Goal: Information Seeking & Learning: Find specific fact

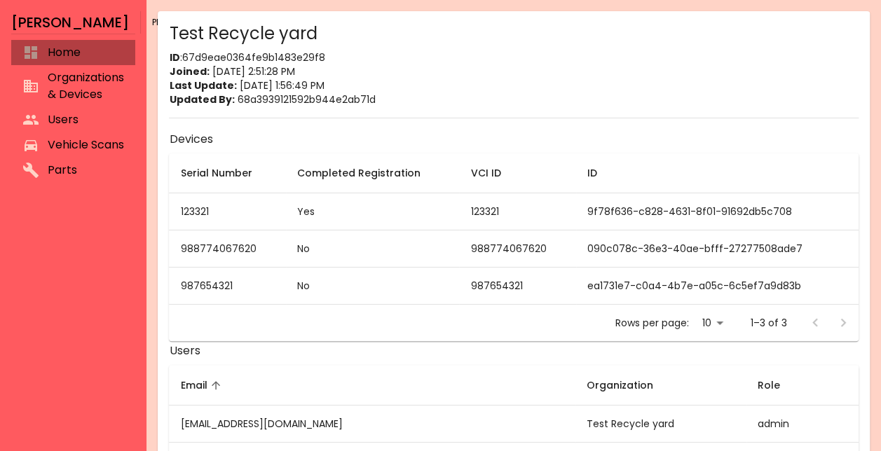
click at [81, 46] on span "Home" at bounding box center [86, 52] width 76 height 17
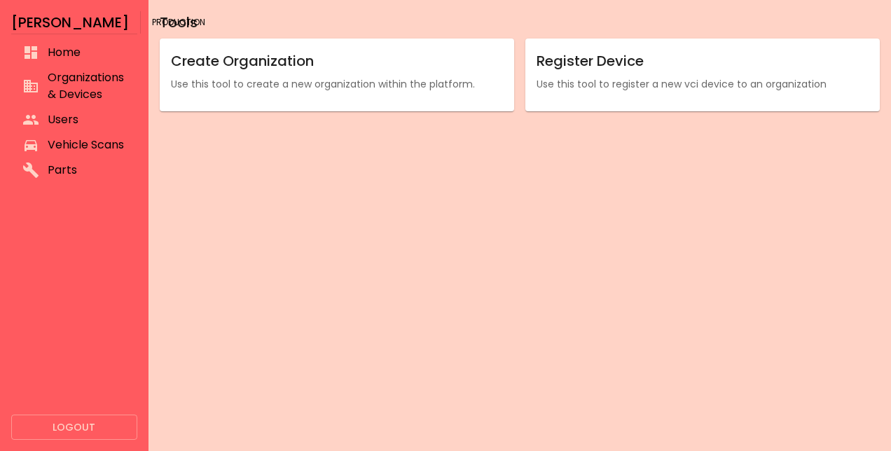
click at [81, 72] on span "Organizations & Devices" at bounding box center [87, 86] width 78 height 34
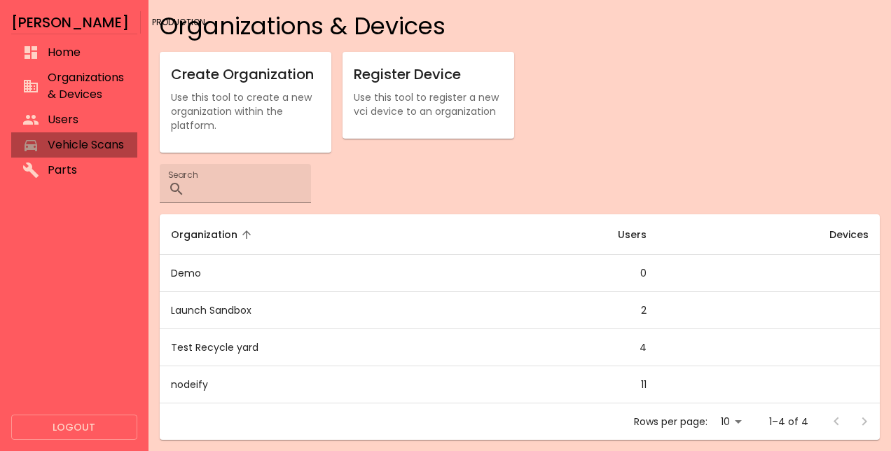
click at [74, 137] on span "Vehicle Scans" at bounding box center [87, 145] width 78 height 17
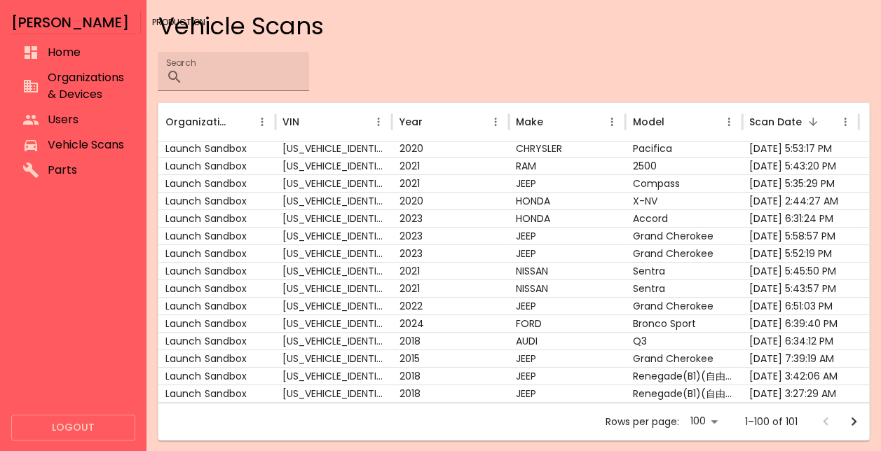
scroll to position [39, 0]
click at [591, 178] on div "JEEP" at bounding box center [567, 183] width 116 height 18
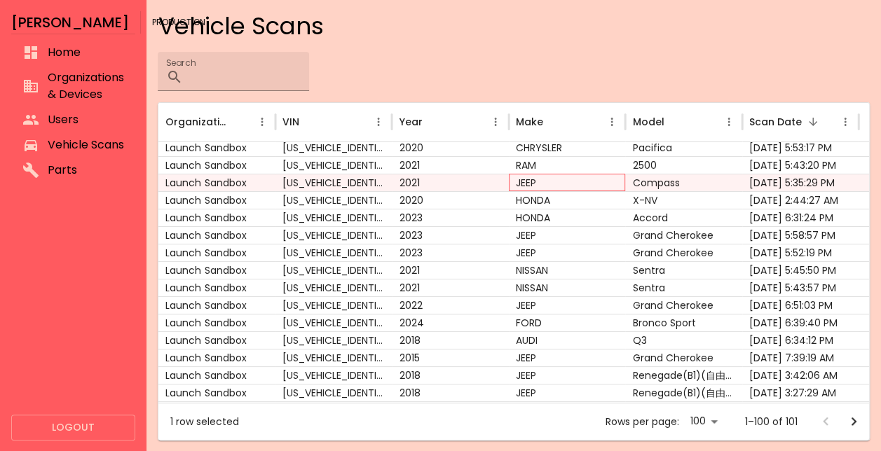
click at [591, 178] on div "JEEP" at bounding box center [567, 183] width 116 height 18
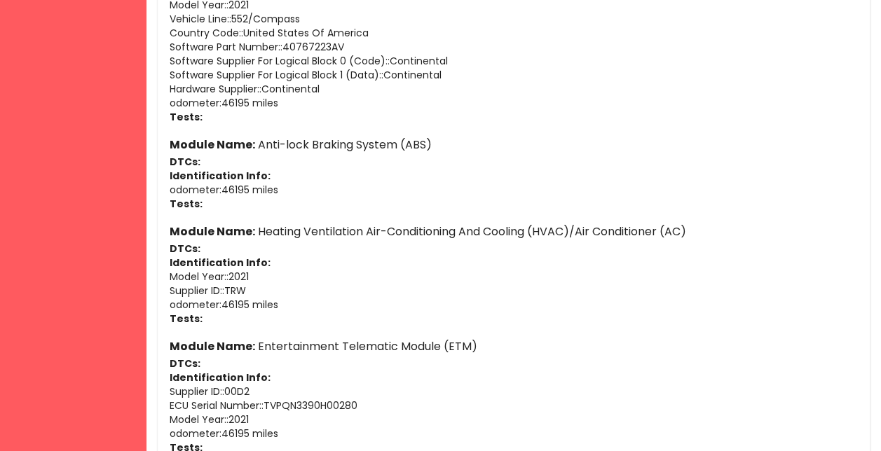
scroll to position [2384, 0]
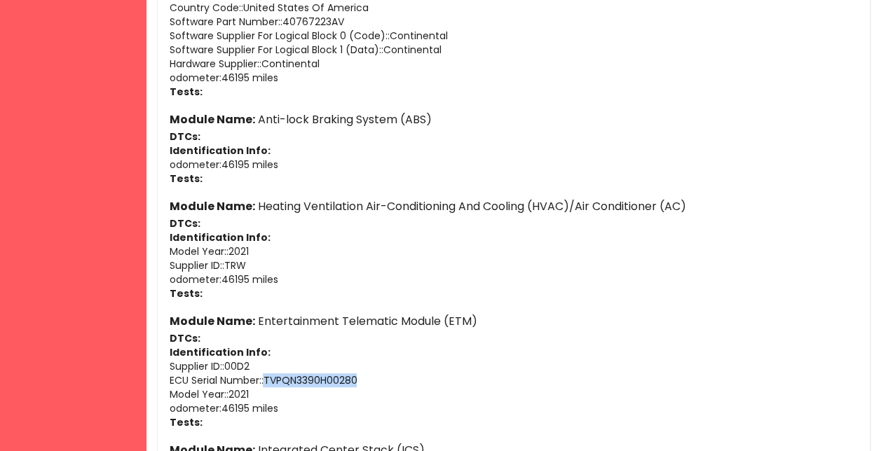
drag, startPoint x: 373, startPoint y: 378, endPoint x: 263, endPoint y: 378, distance: 109.3
click at [263, 378] on p "ECU Serial Number: : TVPQN3390H00280" at bounding box center [513, 380] width 689 height 14
copy p "TVPQN3390H00280"
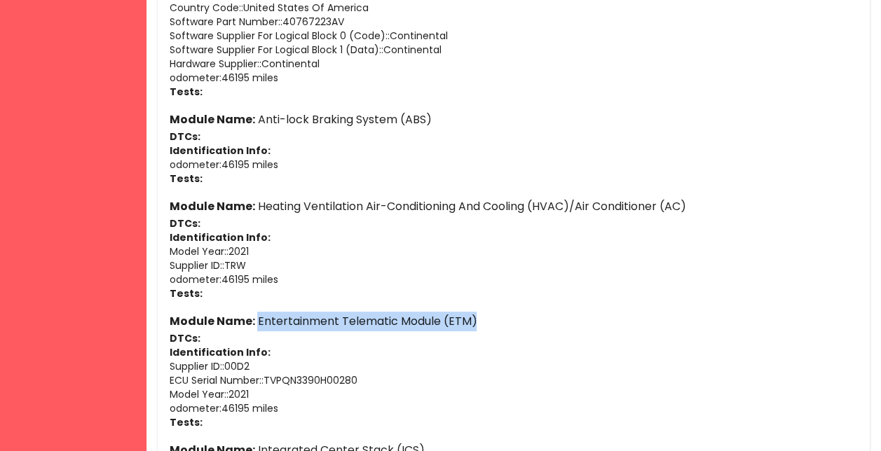
drag, startPoint x: 493, startPoint y: 312, endPoint x: 258, endPoint y: 311, distance: 235.4
click at [258, 312] on h6 "Module Name: Entertainment Telematic Module (ETM)" at bounding box center [513, 322] width 689 height 20
copy h6 "Entertainment Telematic Module (ETM)"
click at [256, 329] on h6 "Module Name: Entertainment Telematic Module (ETM)" at bounding box center [513, 322] width 689 height 20
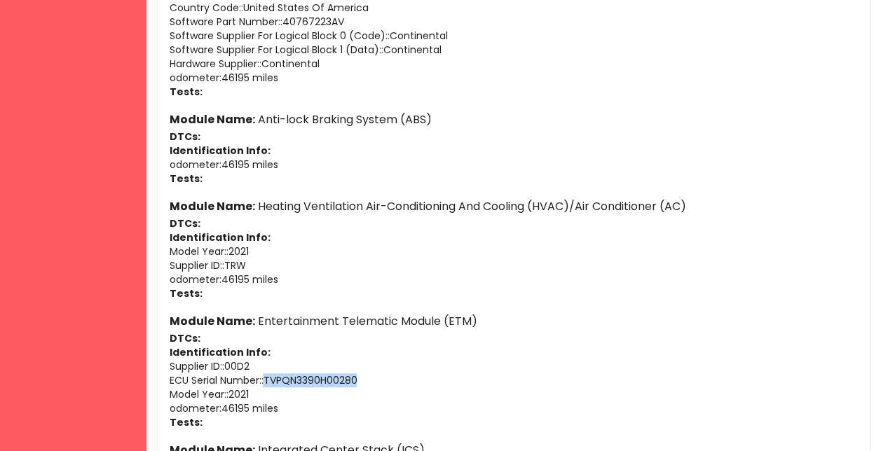
drag, startPoint x: 376, startPoint y: 380, endPoint x: 269, endPoint y: 380, distance: 106.5
click at [269, 380] on p "ECU Serial Number: : TVPQN3390H00280" at bounding box center [513, 380] width 689 height 14
copy p "TVPQN3390H00280"
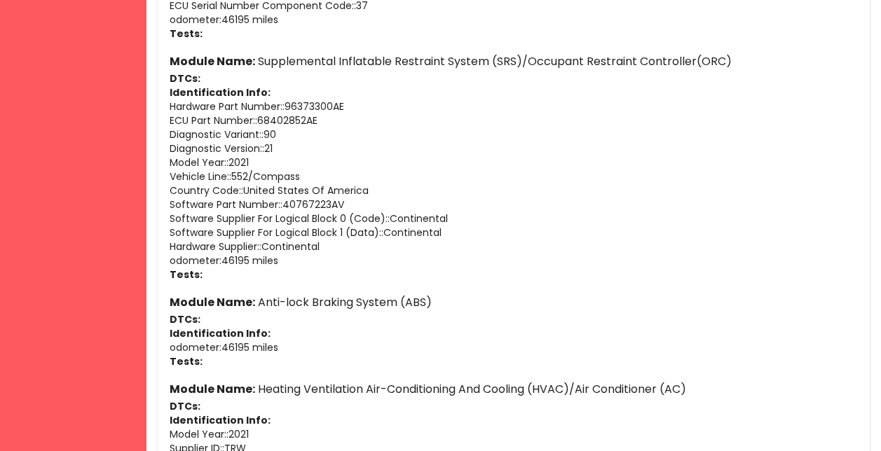
scroll to position [2188, 0]
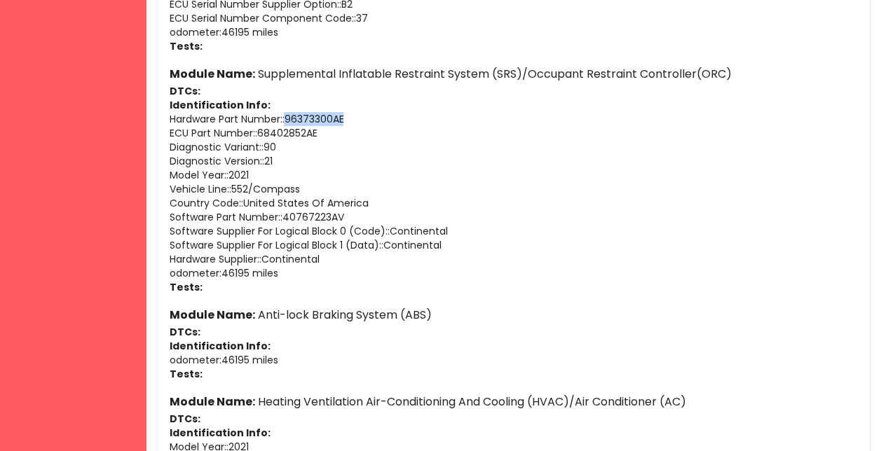
drag, startPoint x: 352, startPoint y: 110, endPoint x: 289, endPoint y: 114, distance: 63.2
click at [289, 114] on p "Hardware Part Number: : 96373300AE" at bounding box center [513, 119] width 689 height 14
copy p "96373300AE"
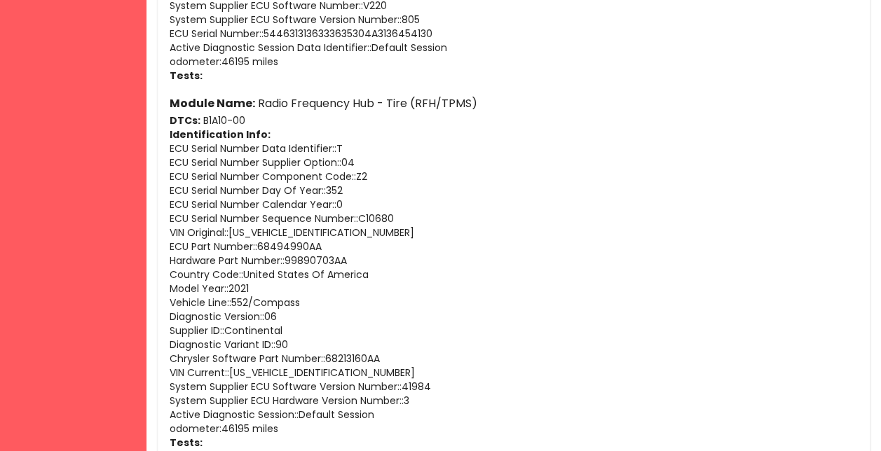
scroll to position [1059, 0]
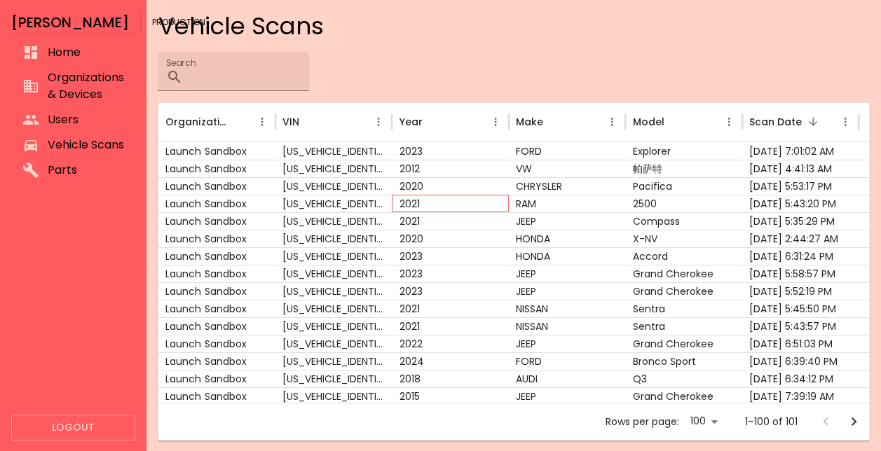
click at [403, 209] on div "2021" at bounding box center [450, 204] width 116 height 18
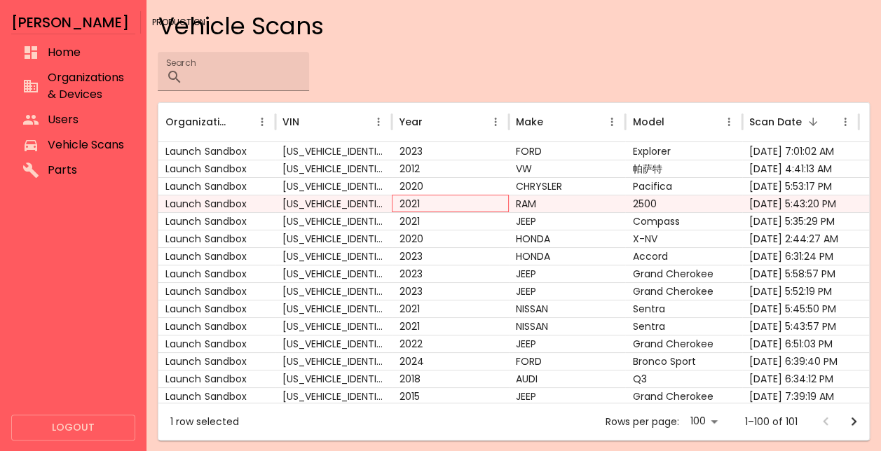
click at [404, 206] on div "2021" at bounding box center [450, 204] width 116 height 18
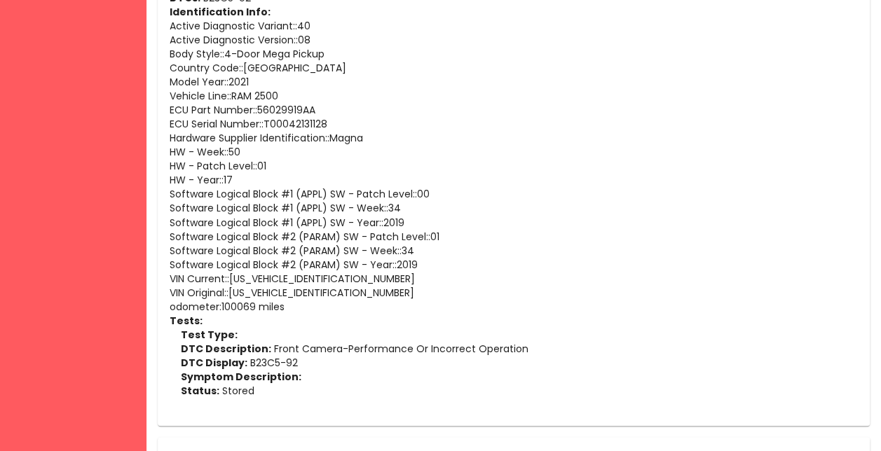
scroll to position [6645, 0]
drag, startPoint x: 331, startPoint y: 108, endPoint x: 259, endPoint y: 105, distance: 71.5
click at [259, 105] on p "ECU Part Number: : 56029919AA" at bounding box center [513, 110] width 689 height 14
copy p "56029919AA"
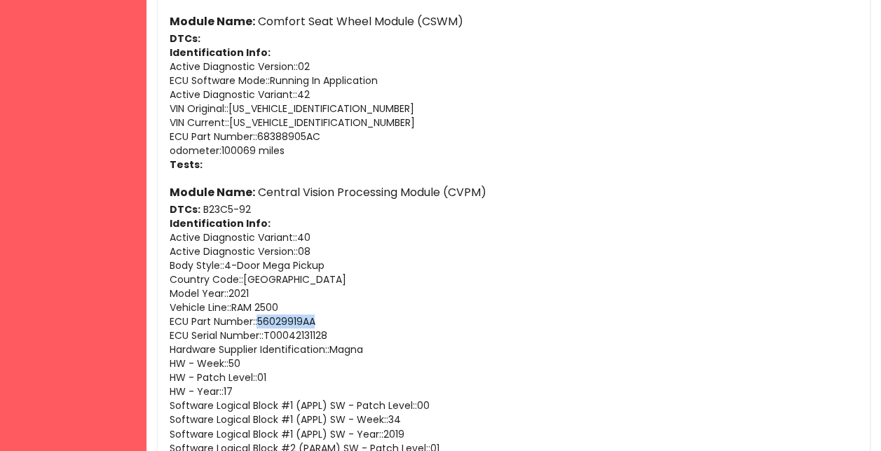
scroll to position [6433, 0]
drag, startPoint x: 336, startPoint y: 131, endPoint x: 259, endPoint y: 132, distance: 77.8
click at [259, 132] on p "ECU Part Number: : 68388905AC" at bounding box center [513, 137] width 689 height 14
copy p "68388905AC"
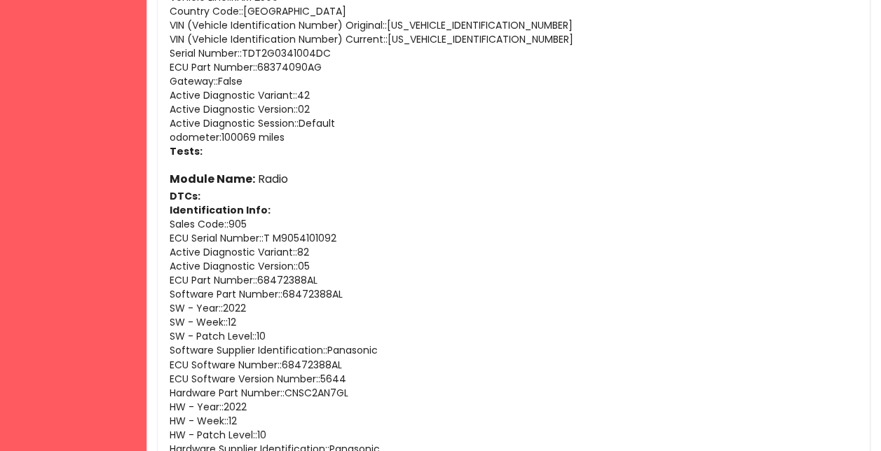
scroll to position [5513, 0]
drag, startPoint x: 343, startPoint y: 234, endPoint x: 267, endPoint y: 241, distance: 76.0
click at [267, 241] on p "ECU Serial Number: : T M9054101092" at bounding box center [513, 238] width 689 height 14
click at [330, 284] on p "ECU Part Number: : 68472388AL" at bounding box center [513, 280] width 689 height 14
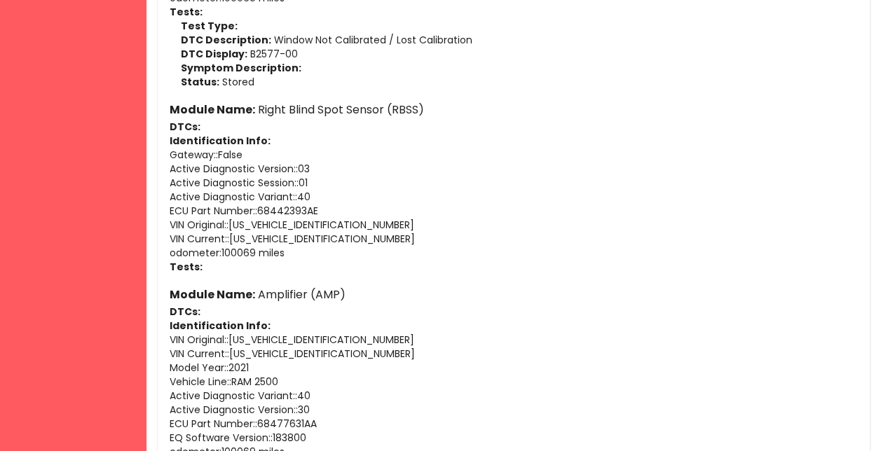
scroll to position [4266, 0]
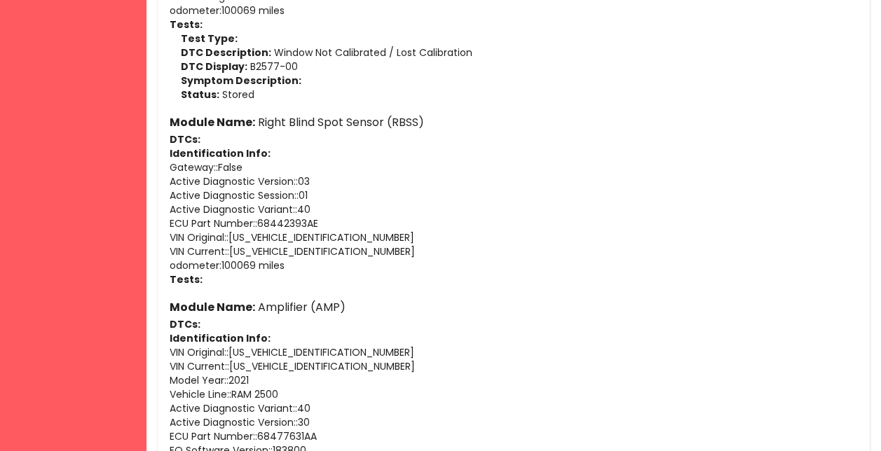
click at [393, 77] on p "Symptom Description:" at bounding box center [519, 81] width 678 height 14
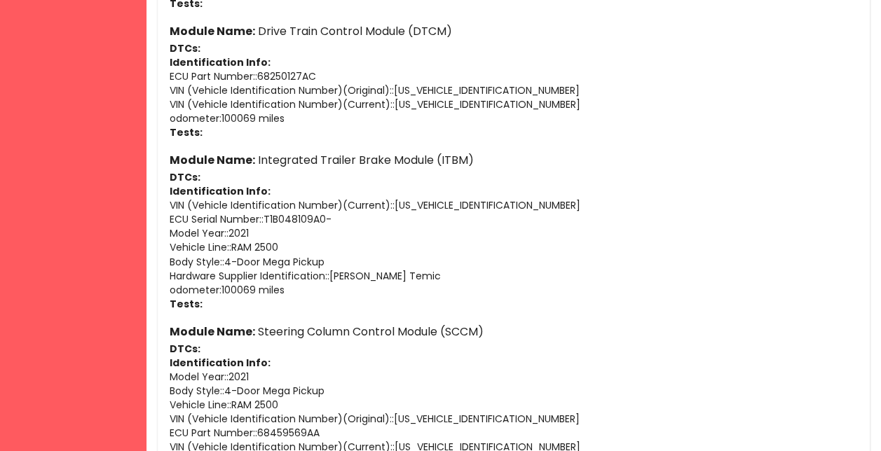
scroll to position [2545, 0]
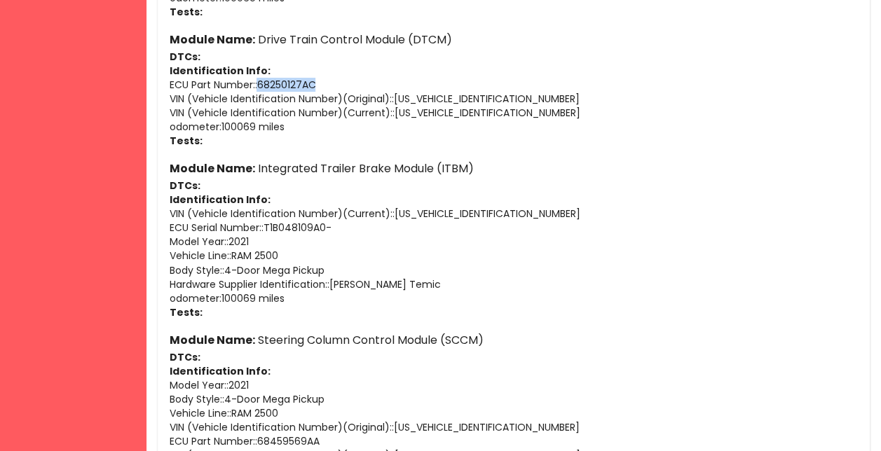
drag, startPoint x: 317, startPoint y: 85, endPoint x: 256, endPoint y: 81, distance: 60.5
click at [256, 81] on p "ECU Part Number: : 68250127AC" at bounding box center [513, 85] width 689 height 14
click at [261, 81] on p "ECU Part Number: : 68250127AC" at bounding box center [513, 85] width 689 height 14
drag, startPoint x: 262, startPoint y: 83, endPoint x: 317, endPoint y: 81, distance: 55.4
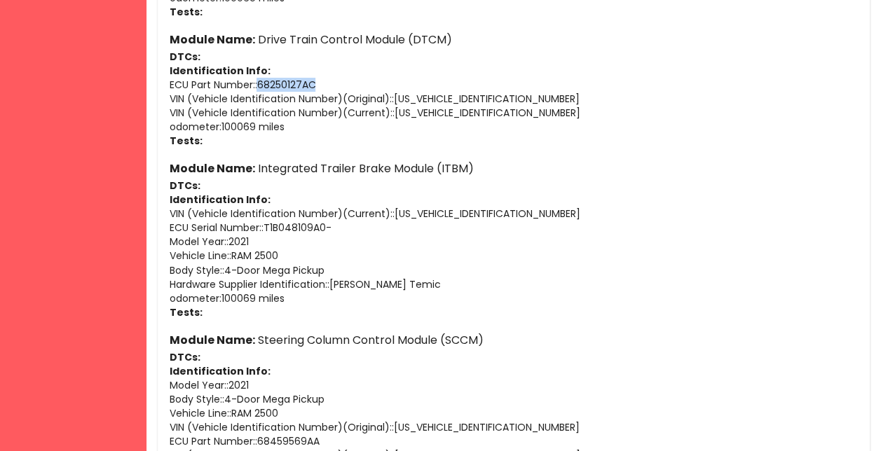
click at [317, 81] on p "ECU Part Number: : 68250127AC" at bounding box center [513, 85] width 689 height 14
copy p "68250127AC"
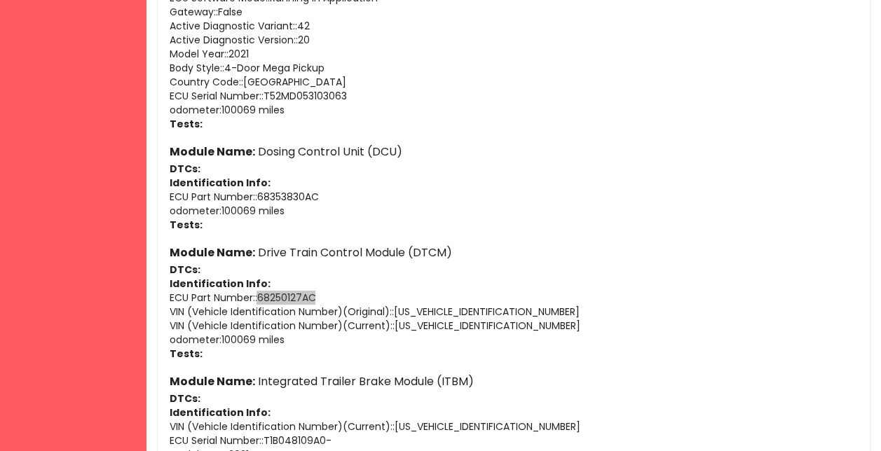
scroll to position [2321, 0]
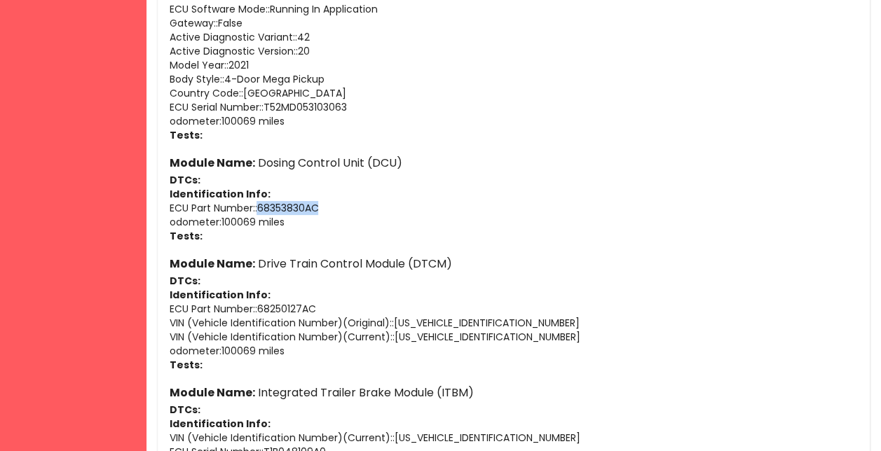
drag, startPoint x: 329, startPoint y: 206, endPoint x: 261, endPoint y: 205, distance: 68.7
click at [261, 205] on p "ECU Part Number: : 68353830AC" at bounding box center [513, 208] width 689 height 14
copy p "68353830AC"
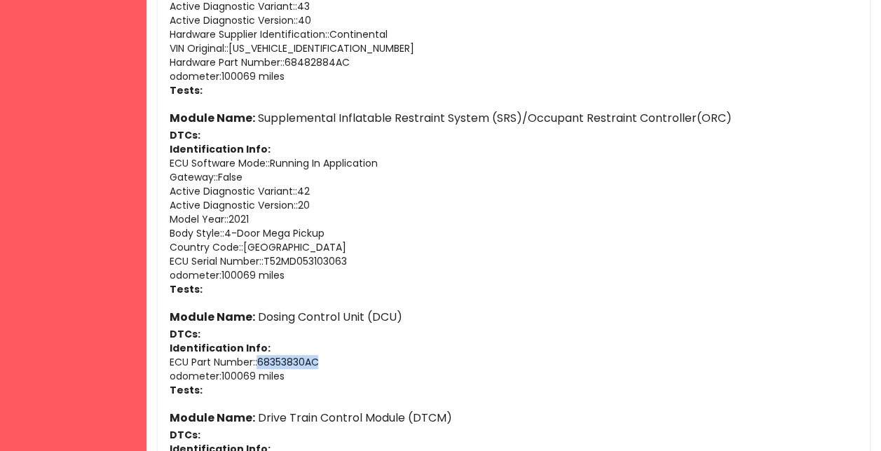
scroll to position [2165, 0]
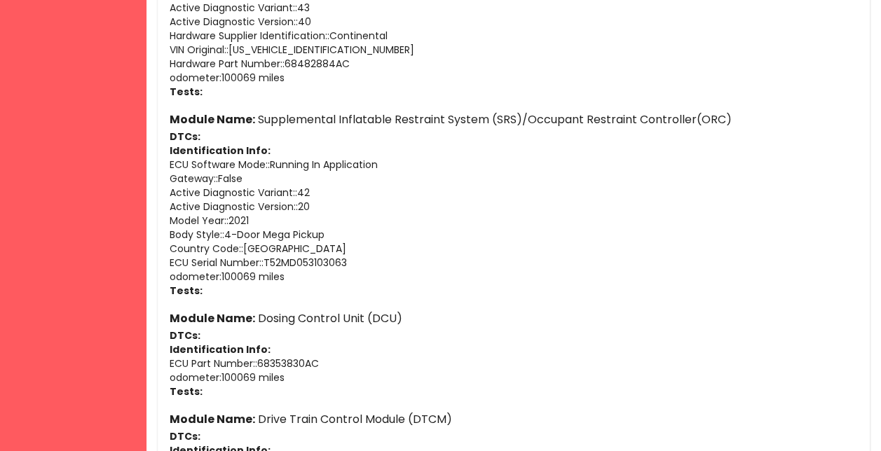
click at [268, 231] on p "Body Style: : 4-Door Mega Pickup" at bounding box center [513, 235] width 689 height 14
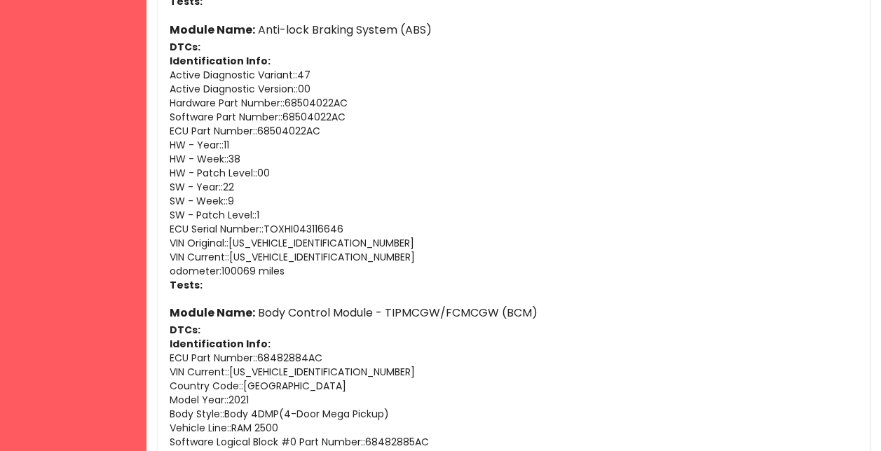
scroll to position [1717, 0]
drag, startPoint x: 324, startPoint y: 129, endPoint x: 259, endPoint y: 130, distance: 65.2
click at [259, 130] on p "ECU Part Number: : 68504022AC" at bounding box center [513, 131] width 689 height 14
copy p "68504022AC"
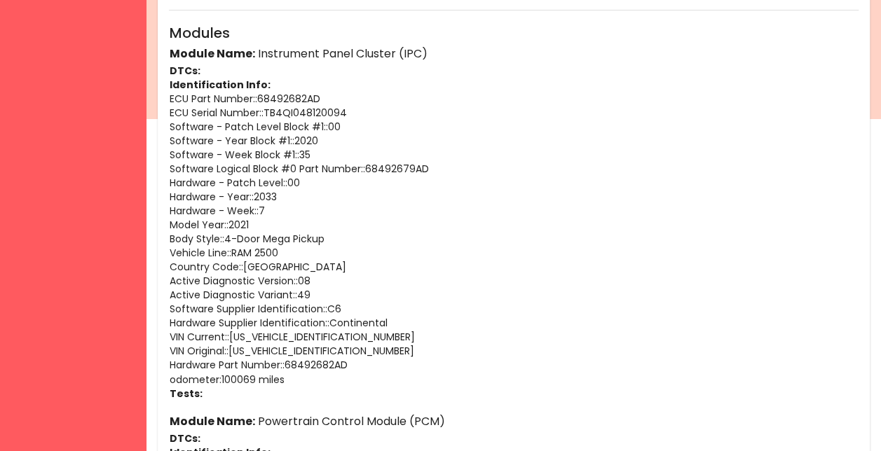
scroll to position [0, 0]
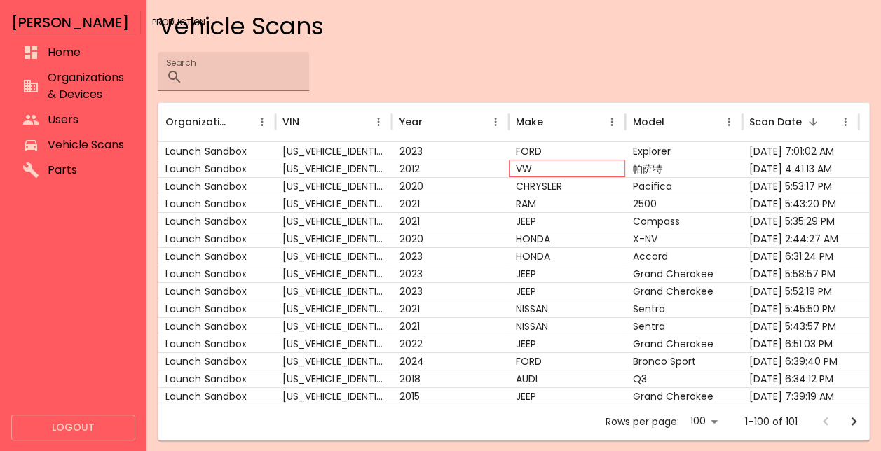
click at [529, 165] on div "VW" at bounding box center [567, 169] width 116 height 18
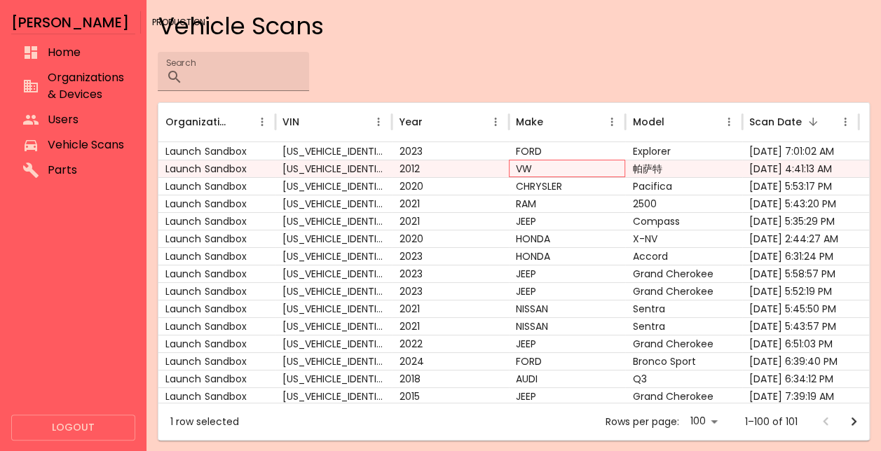
click at [530, 165] on div "VW" at bounding box center [567, 169] width 116 height 18
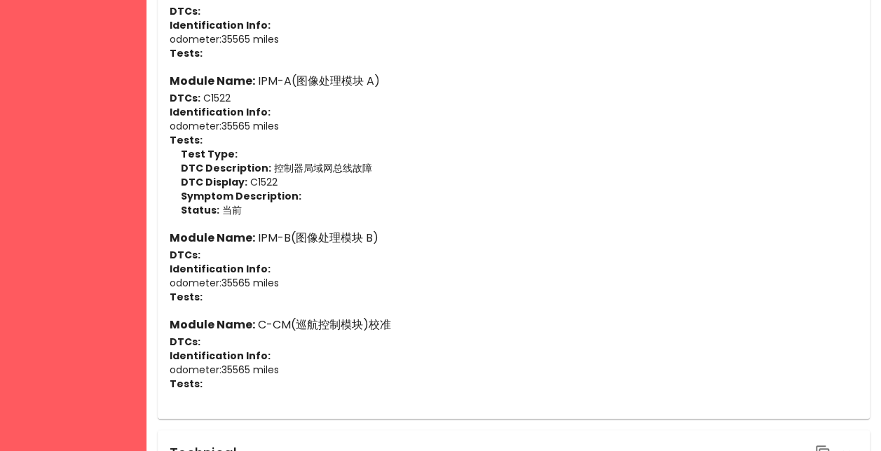
scroll to position [2314, 0]
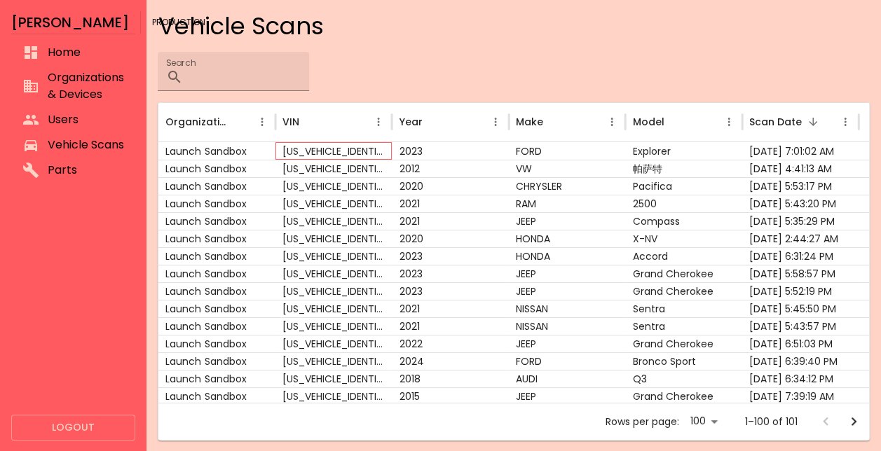
click at [320, 144] on div "[US_VEHICLE_IDENTIFICATION_NUMBER]" at bounding box center [333, 151] width 116 height 18
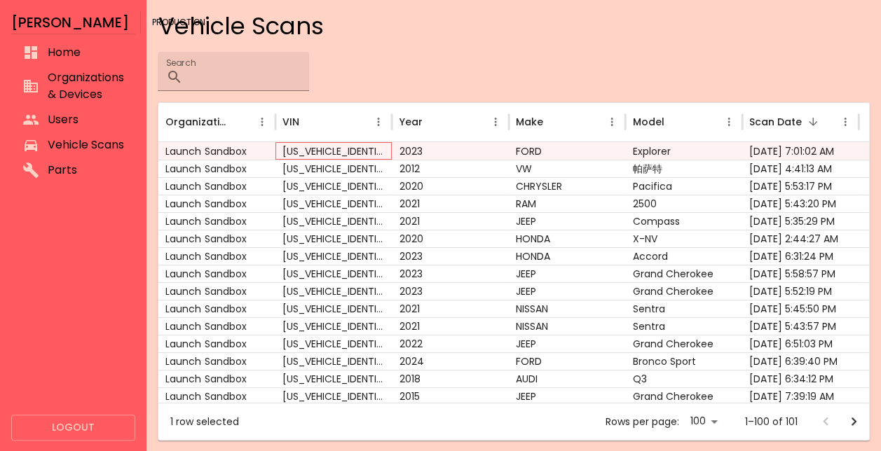
click at [325, 148] on div "[US_VEHICLE_IDENTIFICATION_NUMBER]" at bounding box center [333, 151] width 116 height 18
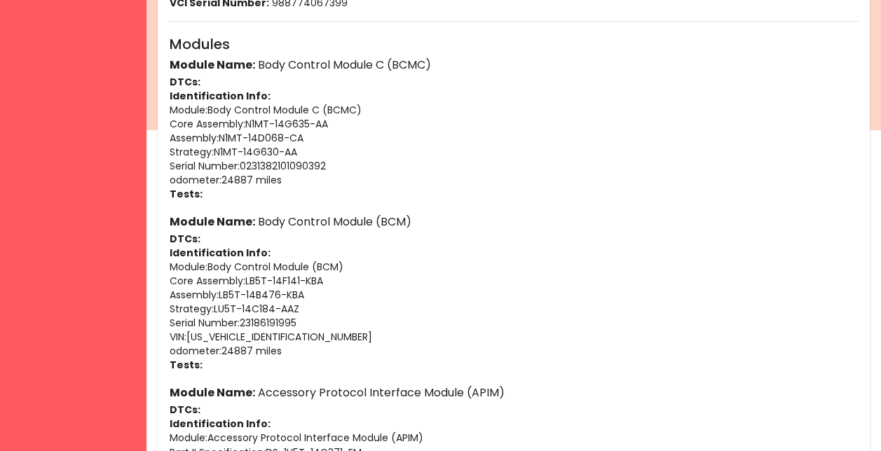
scroll to position [322, 0]
drag, startPoint x: 315, startPoint y: 289, endPoint x: 219, endPoint y: 291, distance: 96.7
click at [219, 291] on p "Assembly : LB5T-14B476-KBA" at bounding box center [513, 294] width 689 height 14
click at [221, 294] on p "Assembly : LB5T-14B476-KBA" at bounding box center [513, 294] width 689 height 14
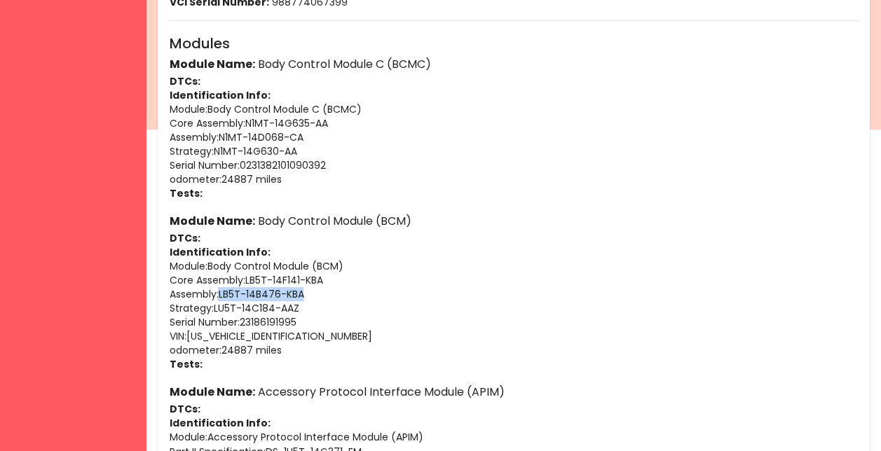
drag, startPoint x: 221, startPoint y: 294, endPoint x: 303, endPoint y: 291, distance: 81.3
click at [303, 291] on p "Assembly : LB5T-14B476-KBA" at bounding box center [513, 294] width 689 height 14
copy p "LB5T-14B476-KBA"
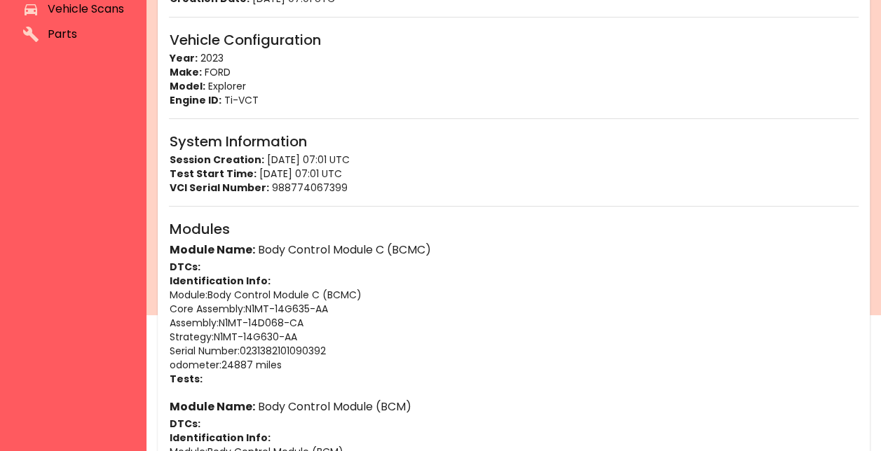
scroll to position [339, 0]
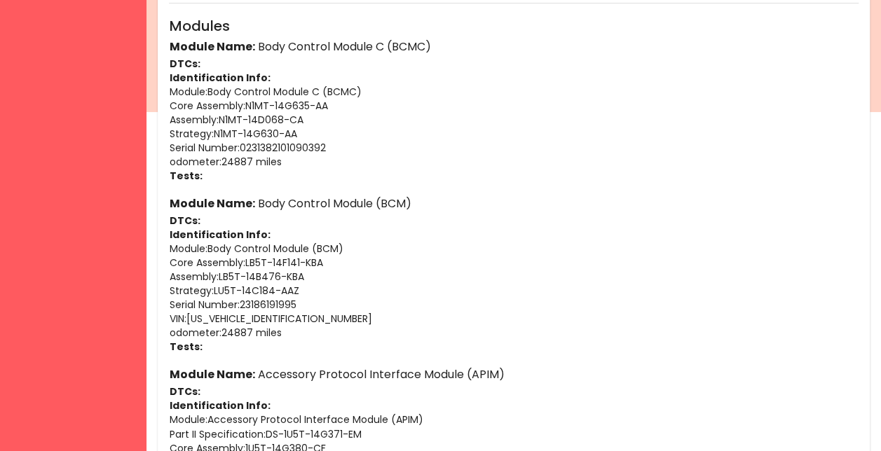
click at [334, 261] on p "Core Assembly : LB5T-14F141-KBA" at bounding box center [513, 263] width 689 height 14
drag, startPoint x: 332, startPoint y: 263, endPoint x: 248, endPoint y: 258, distance: 84.2
click at [248, 258] on p "Core Assembly : LB5T-14F141-KBA" at bounding box center [513, 263] width 689 height 14
